Goal: Task Accomplishment & Management: Complete application form

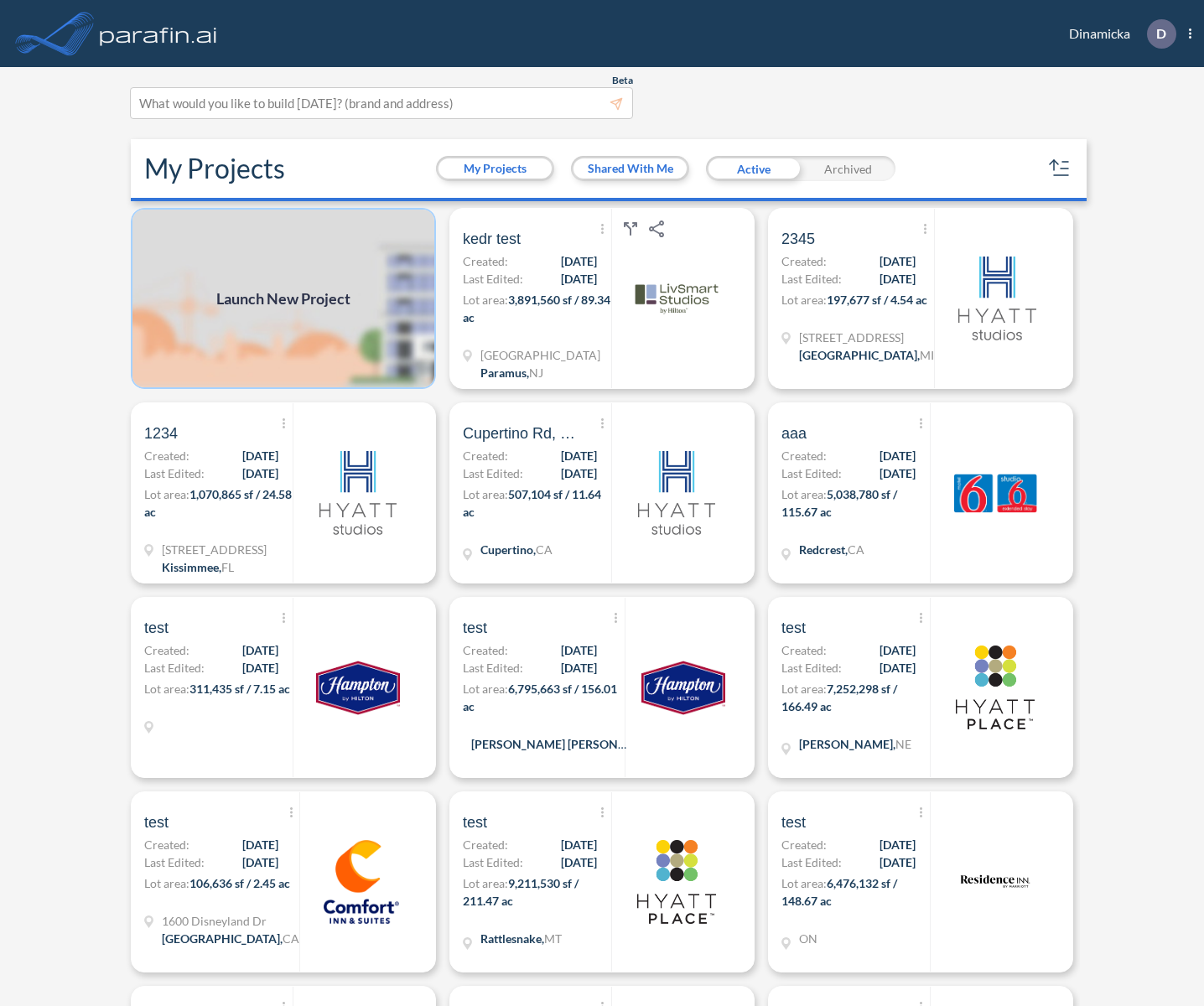
click at [320, 279] on img at bounding box center [283, 298] width 305 height 181
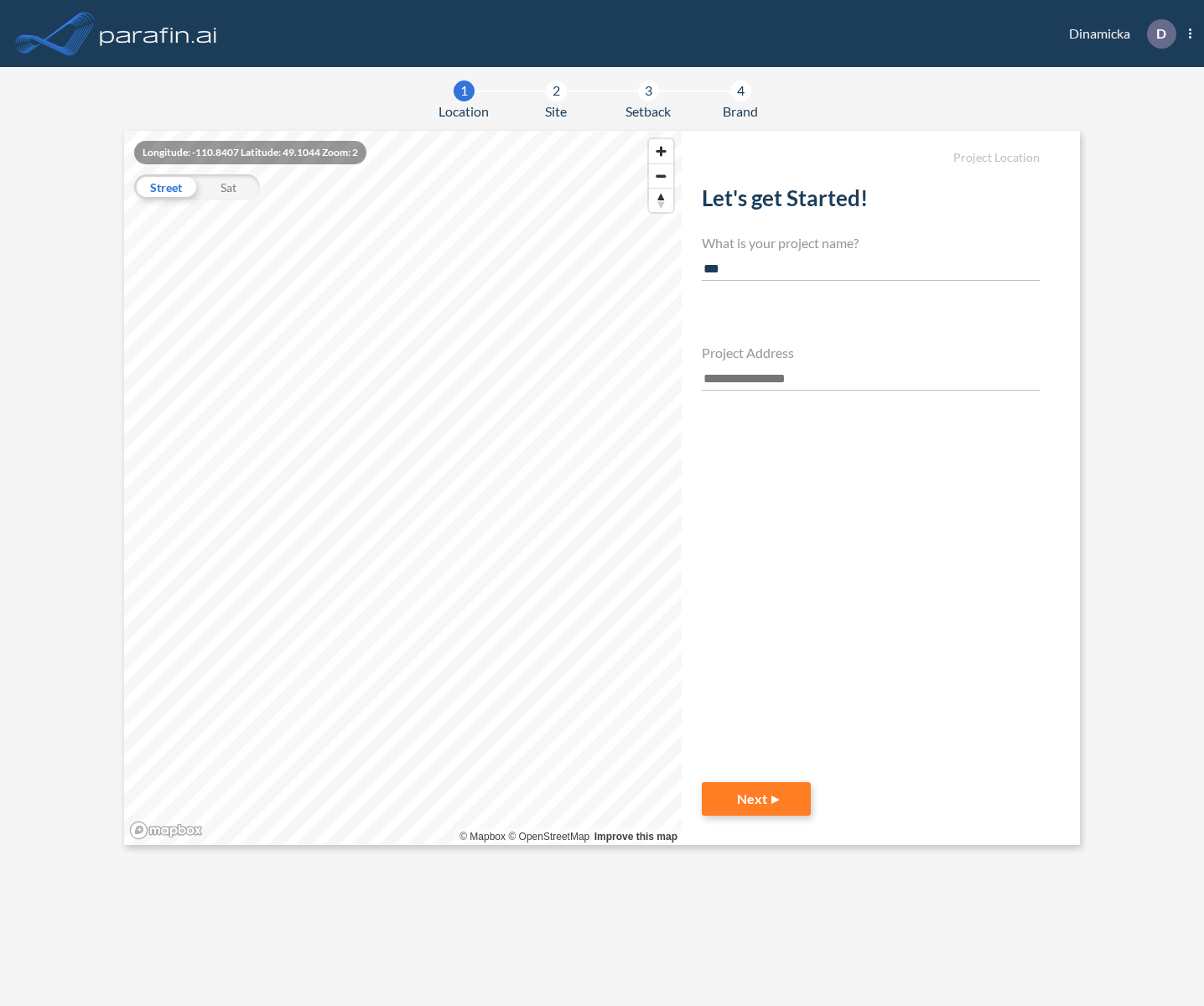
type input "***"
click at [763, 373] on input "text" at bounding box center [870, 379] width 338 height 23
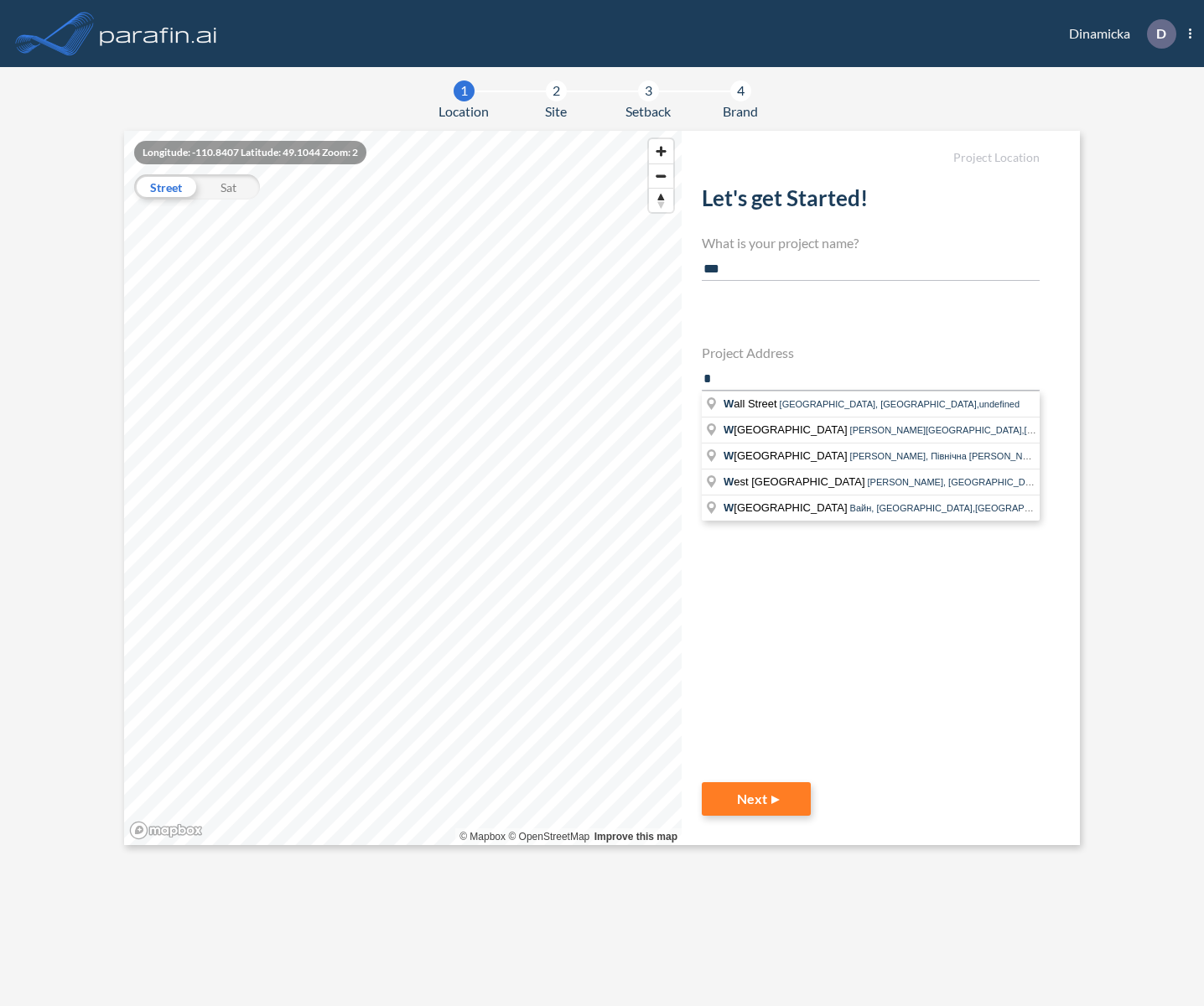
click at [758, 398] on span "W all Street" at bounding box center [751, 404] width 56 height 13
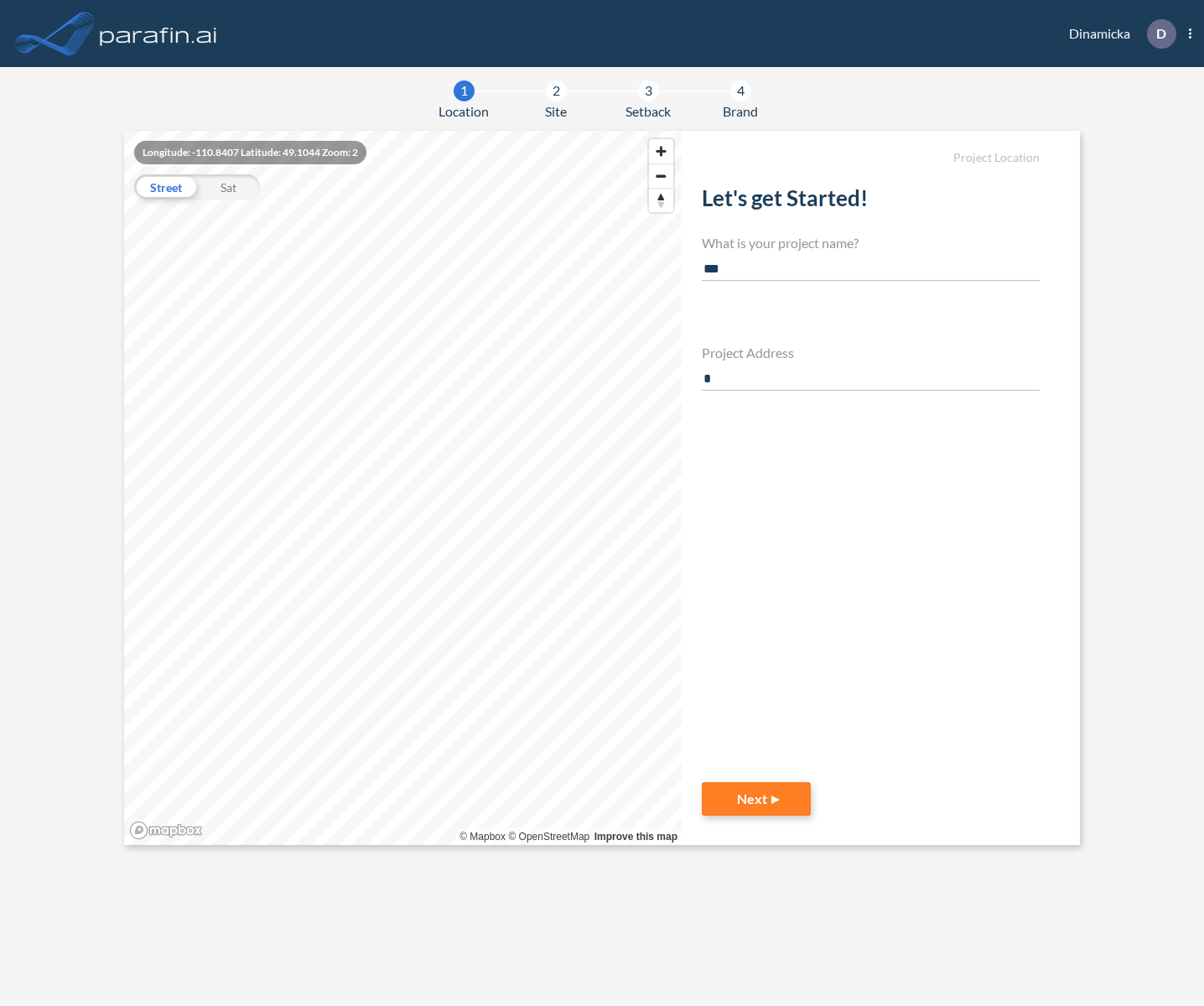
type input "**********"
click at [748, 811] on button "Next" at bounding box center [756, 798] width 109 height 33
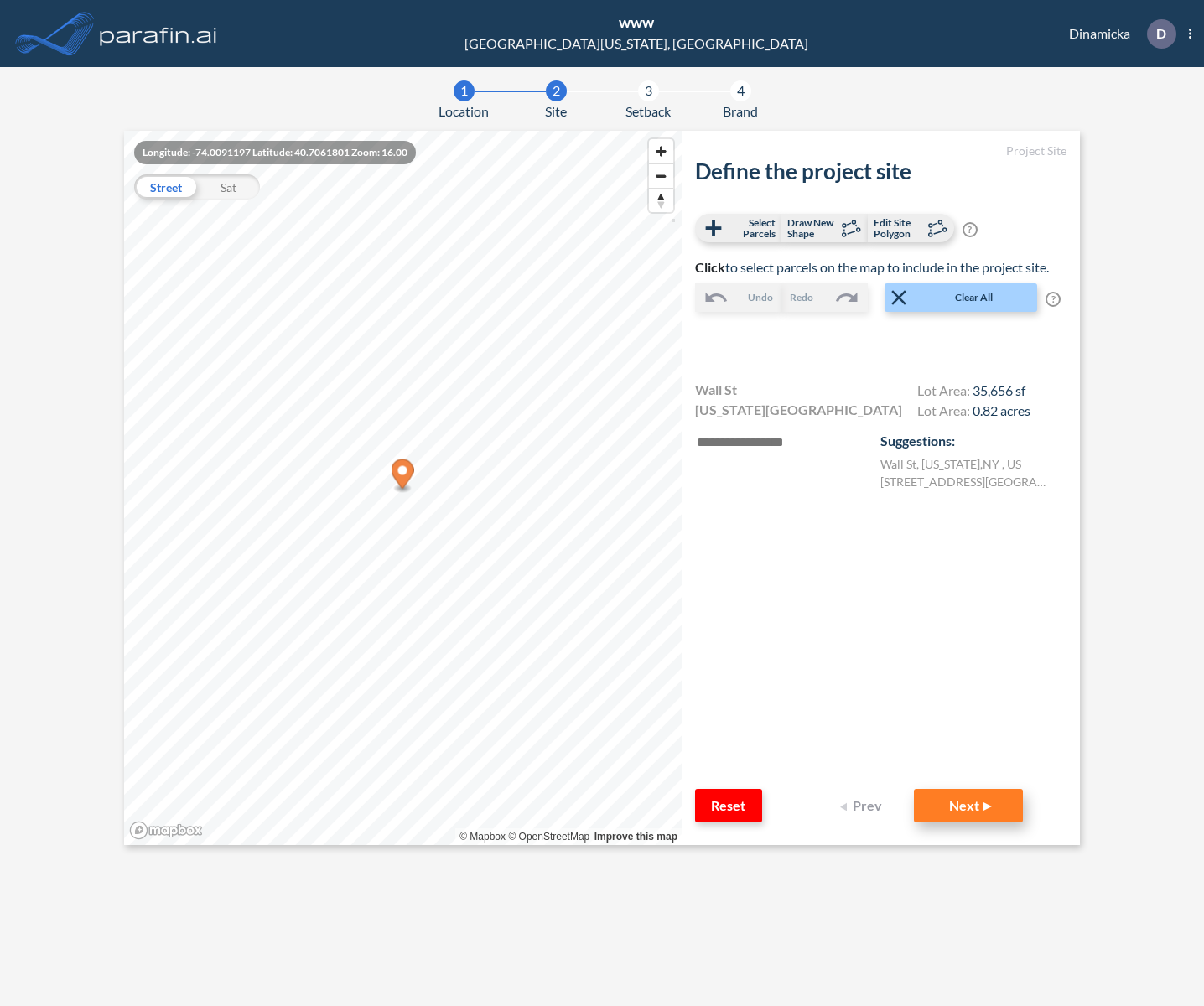
click at [960, 811] on button "Next" at bounding box center [968, 806] width 109 height 33
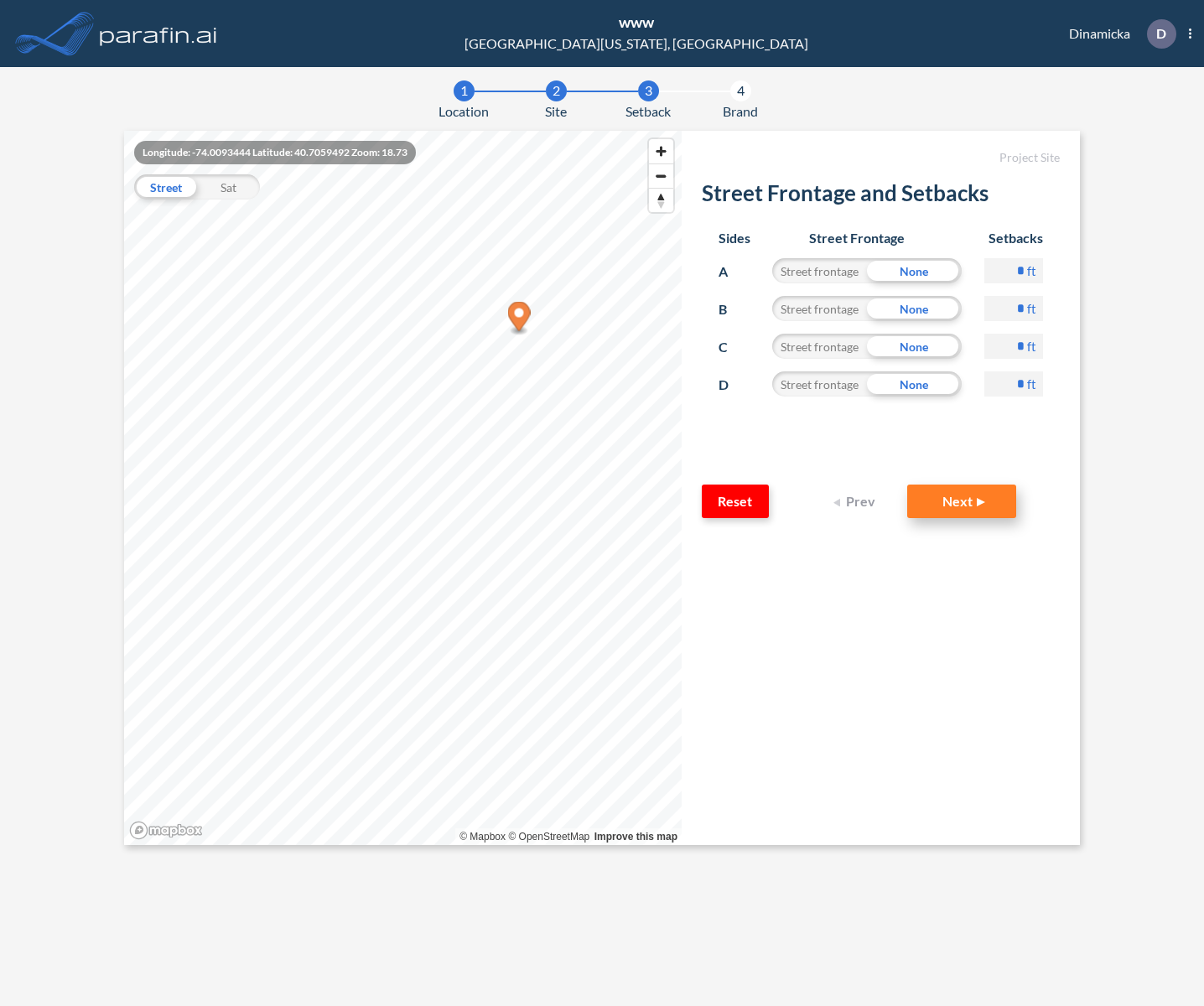
click at [968, 501] on button "Next" at bounding box center [961, 501] width 109 height 33
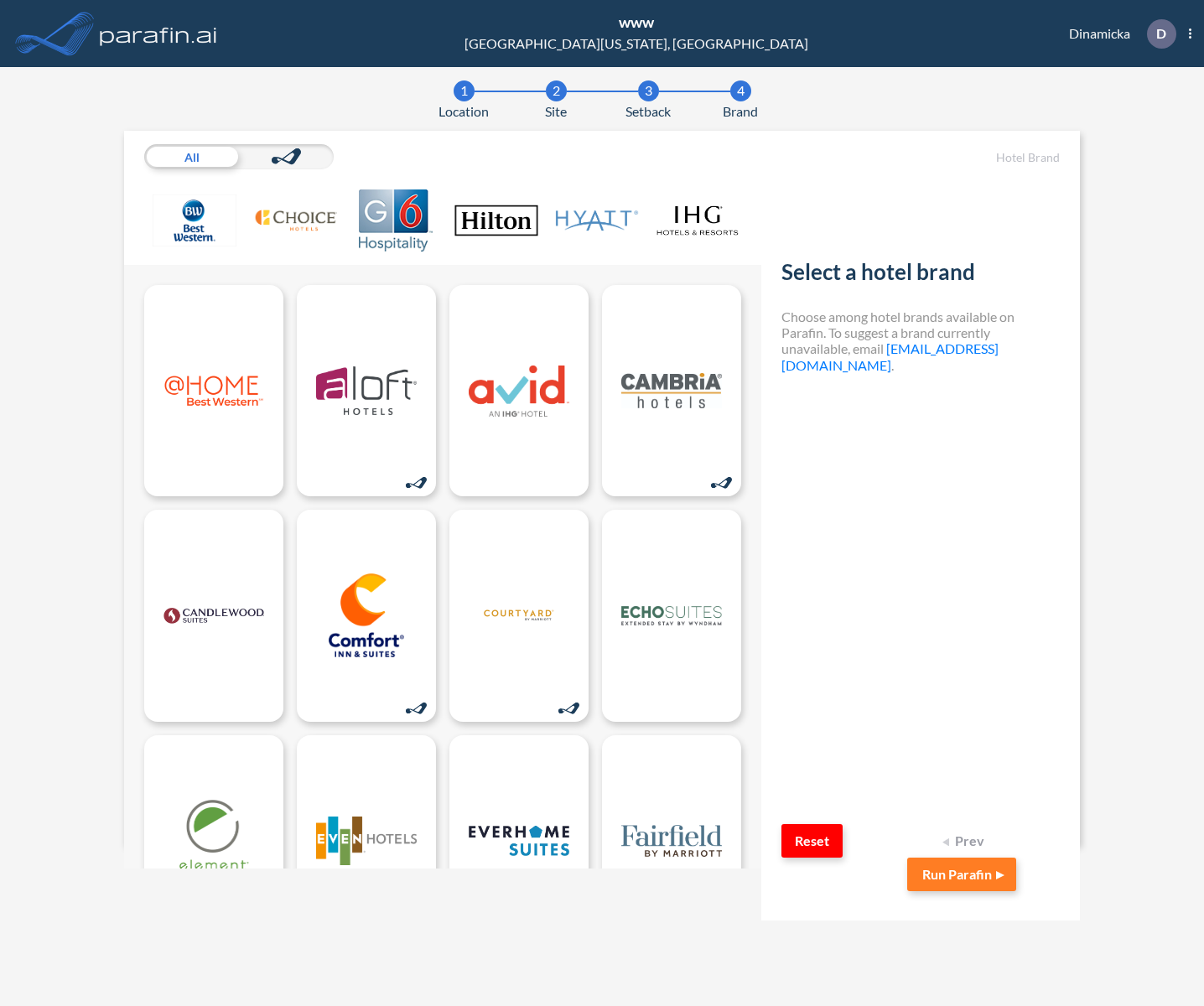
click at [502, 215] on img at bounding box center [496, 220] width 84 height 62
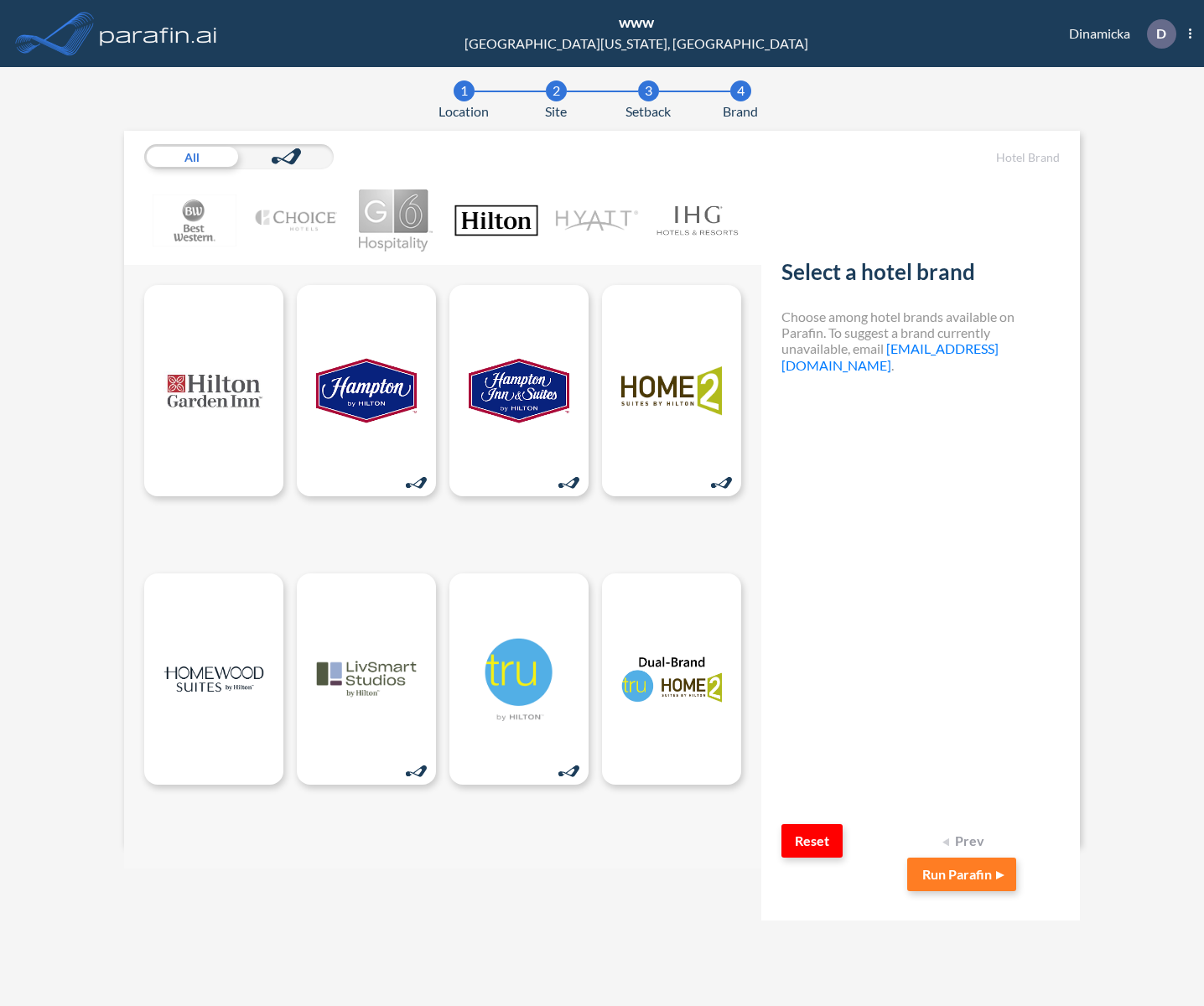
click at [386, 230] on img at bounding box center [395, 220] width 84 height 62
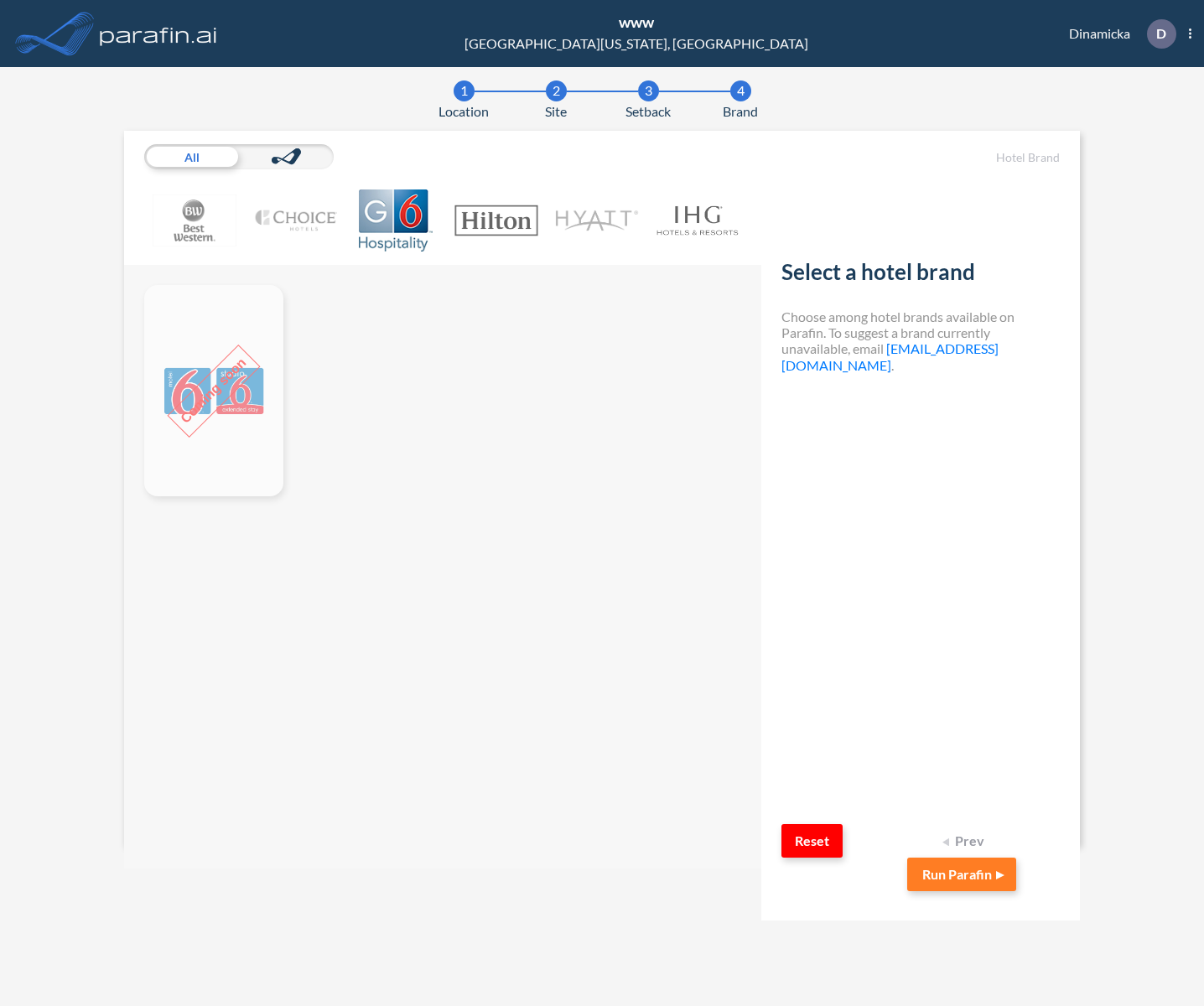
click at [481, 225] on img at bounding box center [496, 220] width 84 height 62
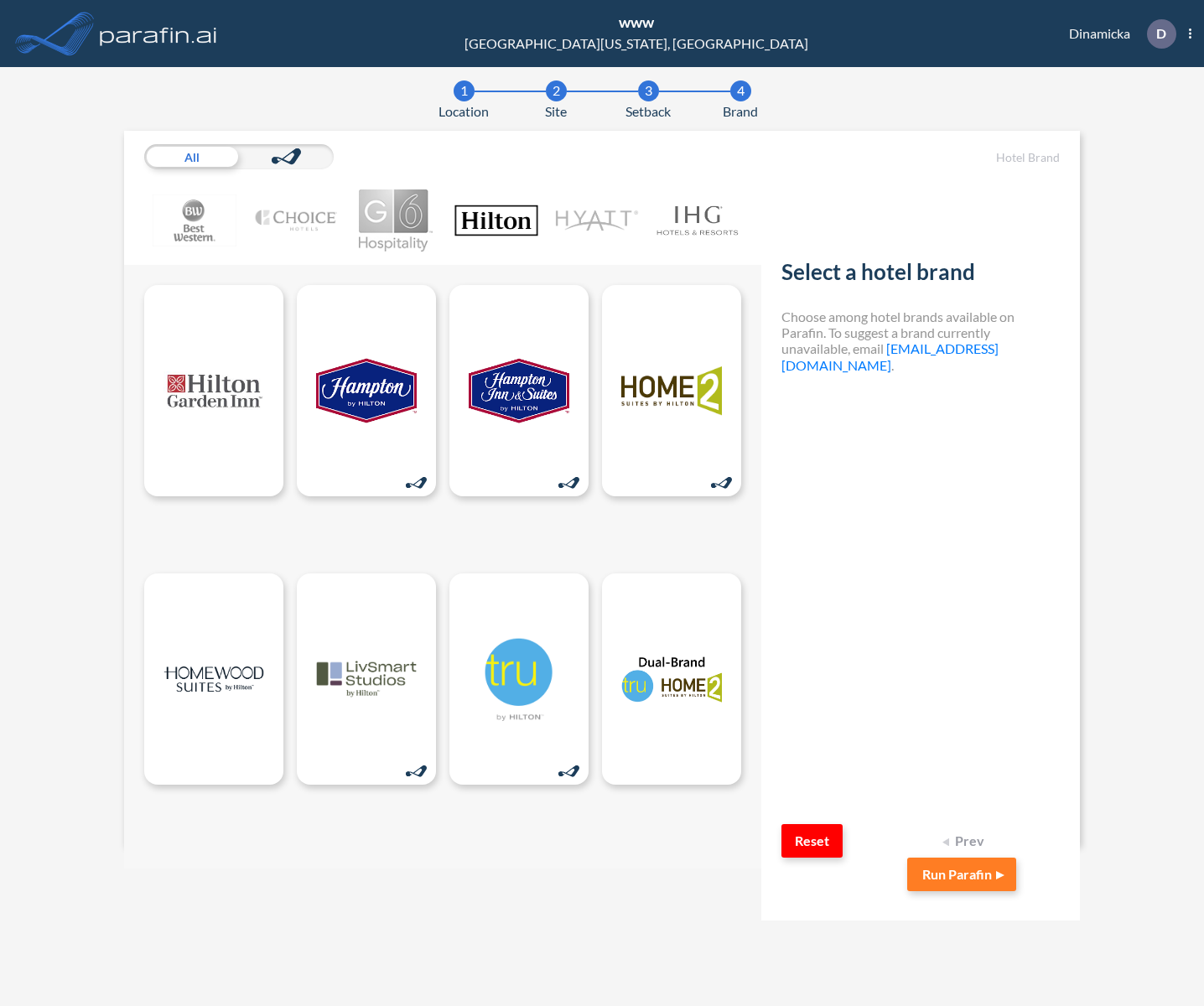
click at [598, 231] on img at bounding box center [596, 220] width 84 height 62
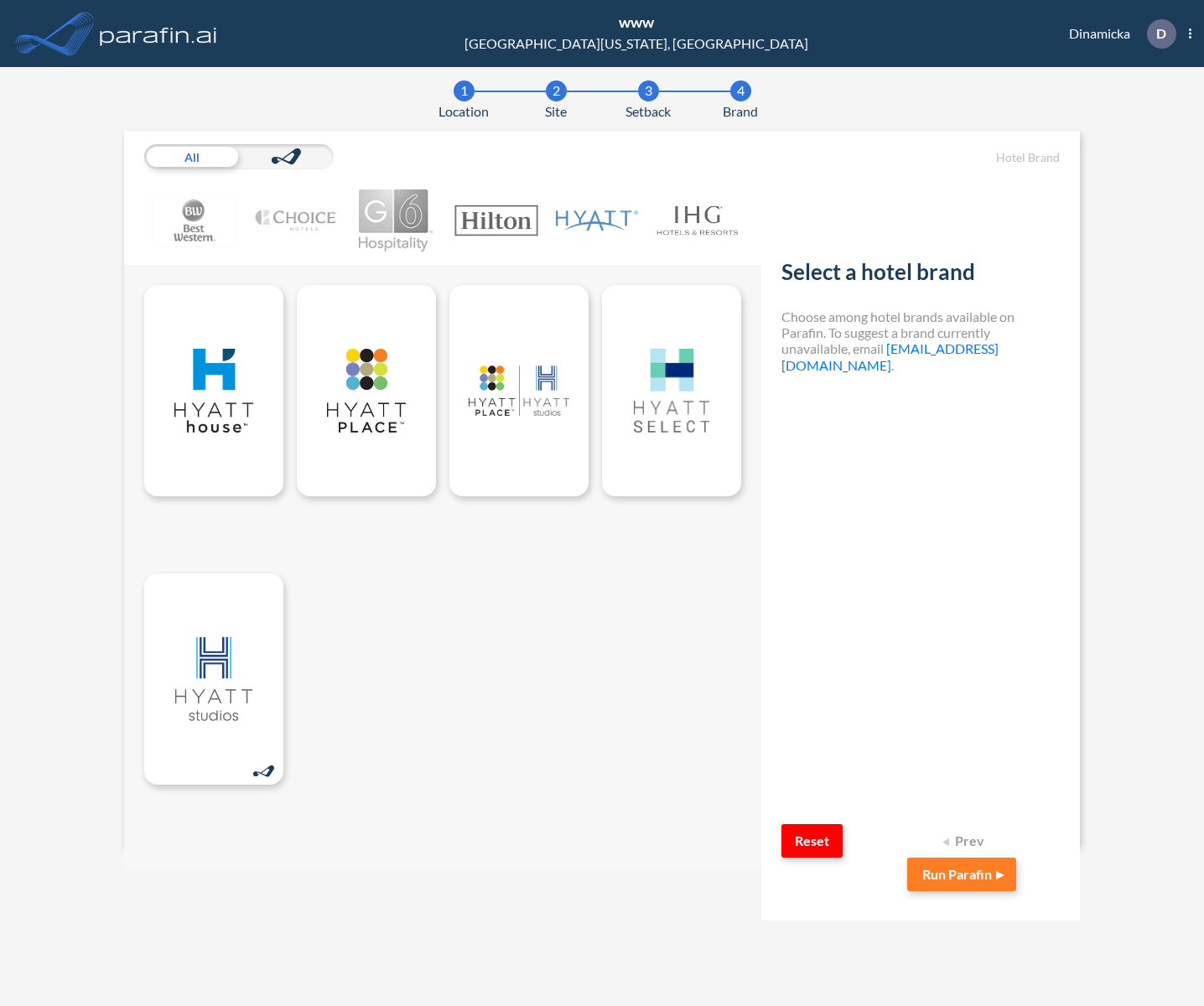
click at [499, 224] on img at bounding box center [496, 220] width 84 height 62
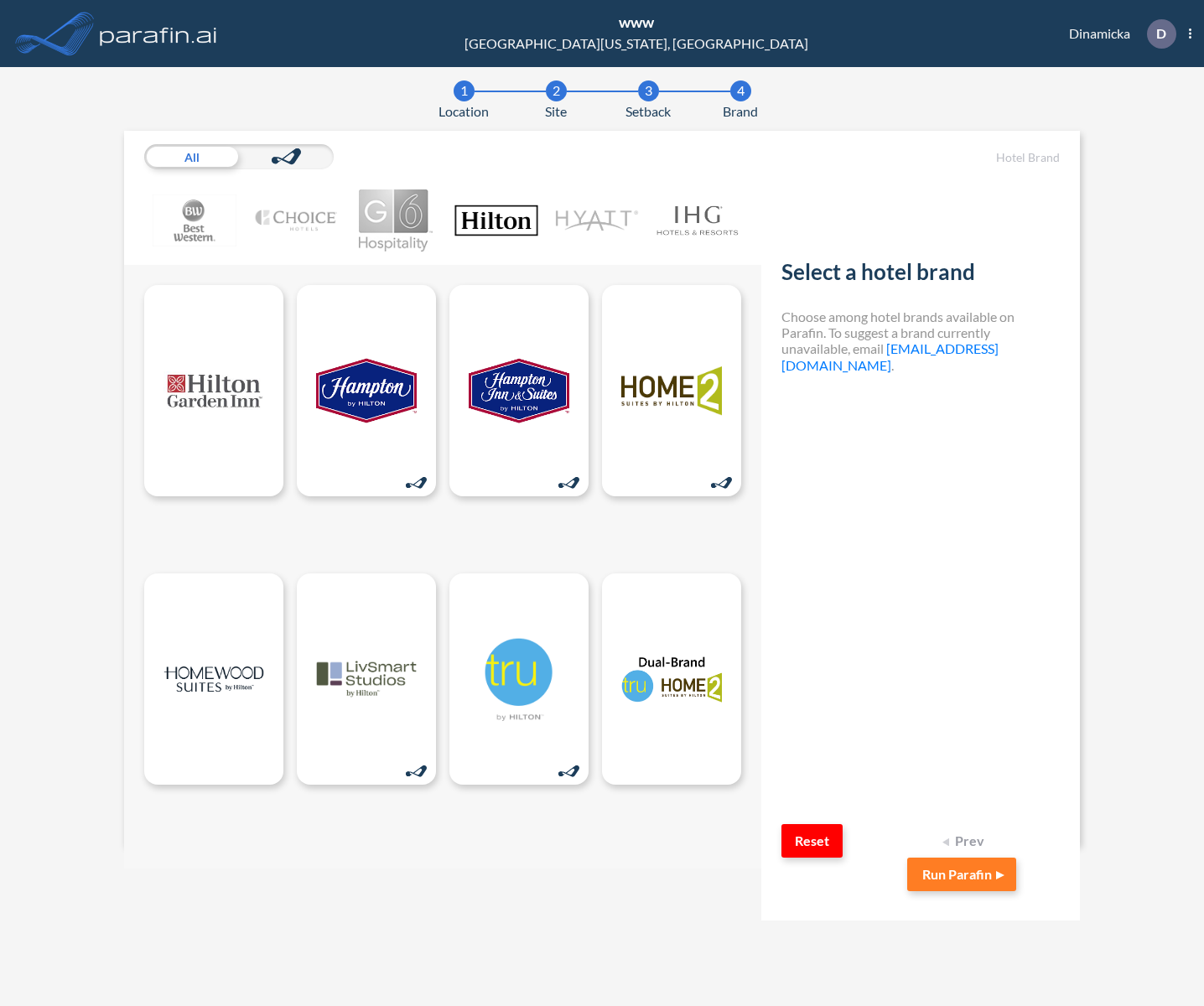
click at [883, 559] on div "Select a hotel brand Choose among hotel brands available on Parafin. To suggest…" at bounding box center [920, 498] width 279 height 572
